Goal: Use online tool/utility: Utilize a website feature to perform a specific function

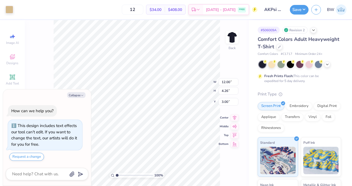
type textarea "x"
type input "9.67"
type input "3.43"
type input "3.83"
type textarea "x"
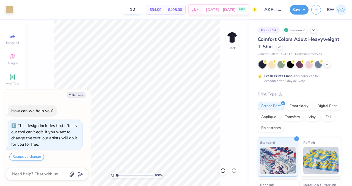
click at [143, 9] on input "12" at bounding box center [132, 10] width 21 height 10
type input "1"
type input "25"
drag, startPoint x: 336, startPoint y: 78, endPoint x: 341, endPoint y: 58, distance: 20.5
click at [341, 58] on div "# 506009A Revision 2 Comfort Colors Adult Heavyweight T-Shirt Comfort Colors # …" at bounding box center [300, 140] width 103 height 241
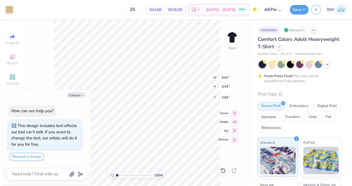
type textarea "x"
type input "8.51"
type input "3.02"
type input "4.24"
type textarea "x"
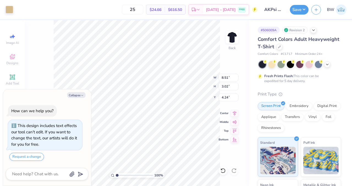
type input "9.67"
type input "3.43"
type input "3.83"
type textarea "x"
